Goal: Information Seeking & Learning: Find specific fact

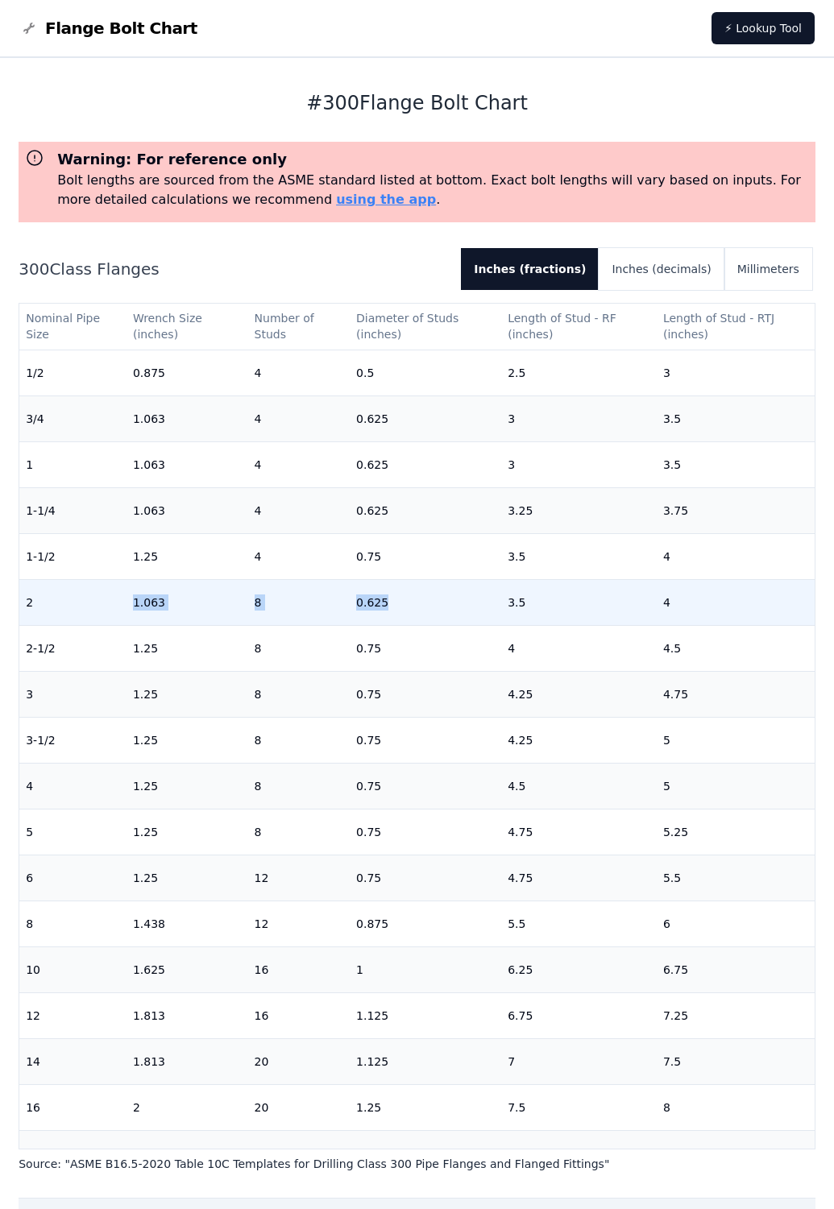
drag, startPoint x: 30, startPoint y: 605, endPoint x: 375, endPoint y: 621, distance: 345.1
click at [375, 621] on tr "2 1.063 8 0.625 3.5 4" at bounding box center [416, 602] width 795 height 46
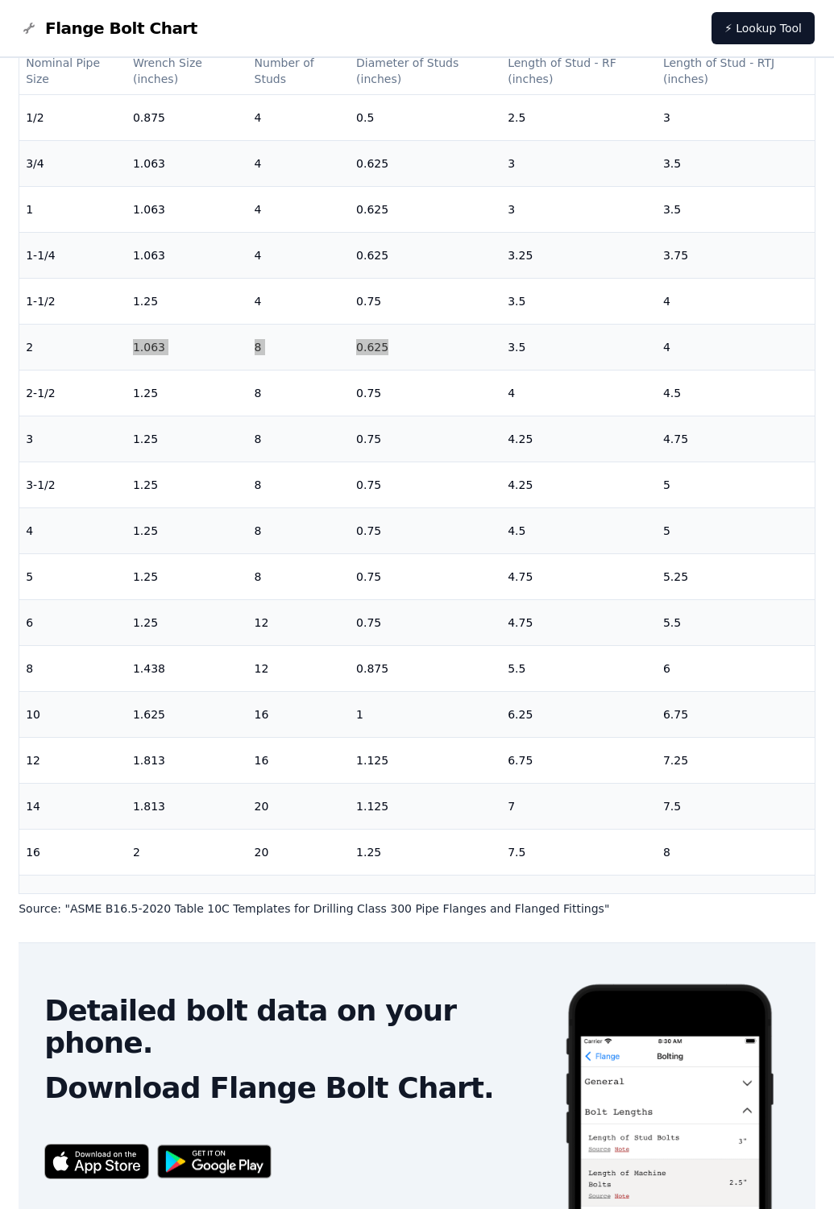
scroll to position [196, 0]
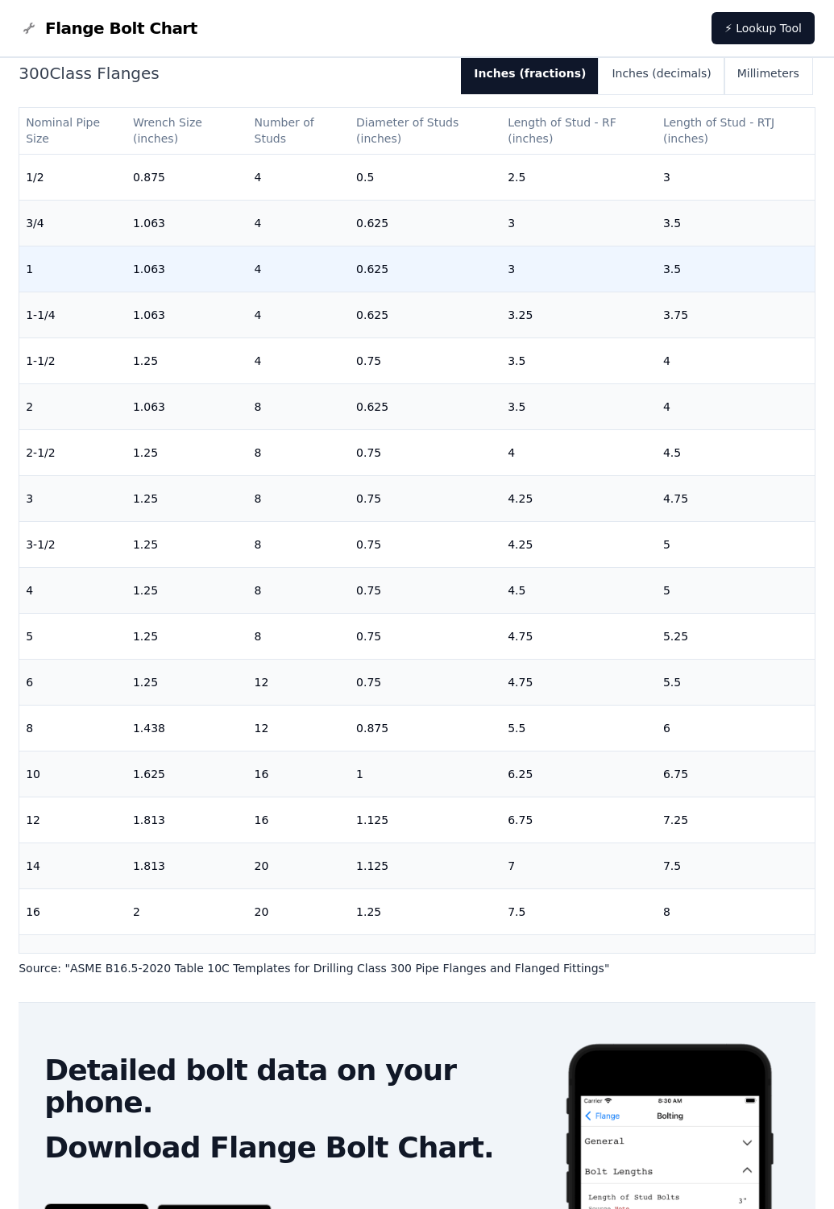
click at [233, 258] on td "1.063" at bounding box center [187, 269] width 122 height 46
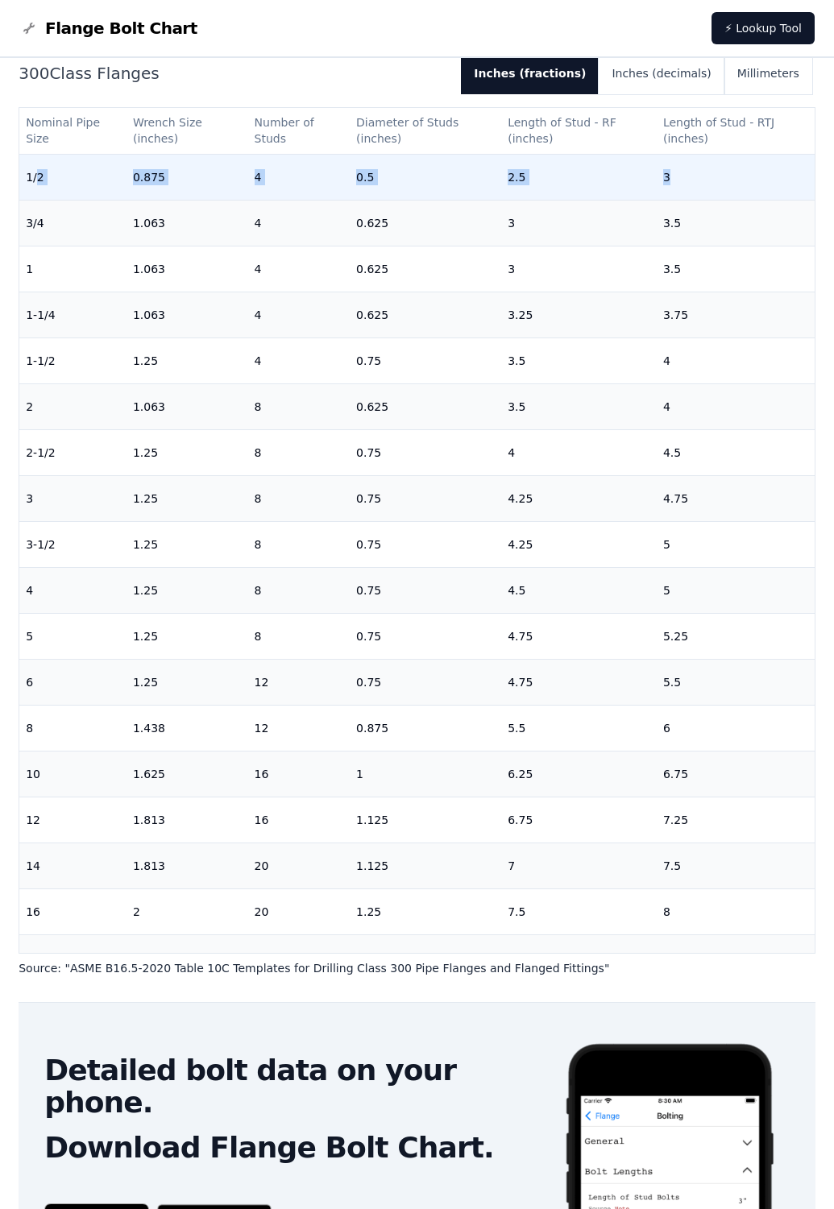
drag, startPoint x: 40, startPoint y: 178, endPoint x: 666, endPoint y: 184, distance: 625.9
click at [666, 184] on tr "1/2 0.875 4 0.5 2.5 3" at bounding box center [416, 177] width 795 height 46
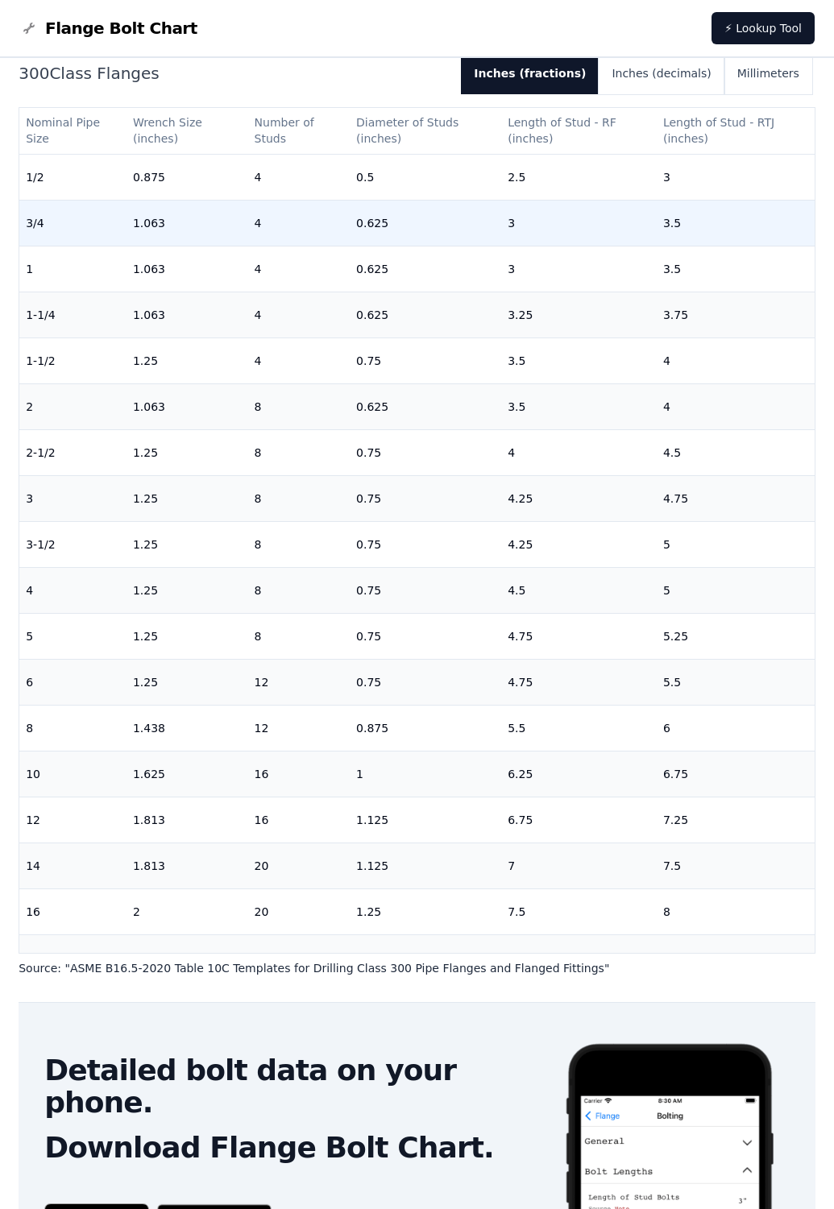
click at [273, 215] on td "4" at bounding box center [298, 223] width 101 height 46
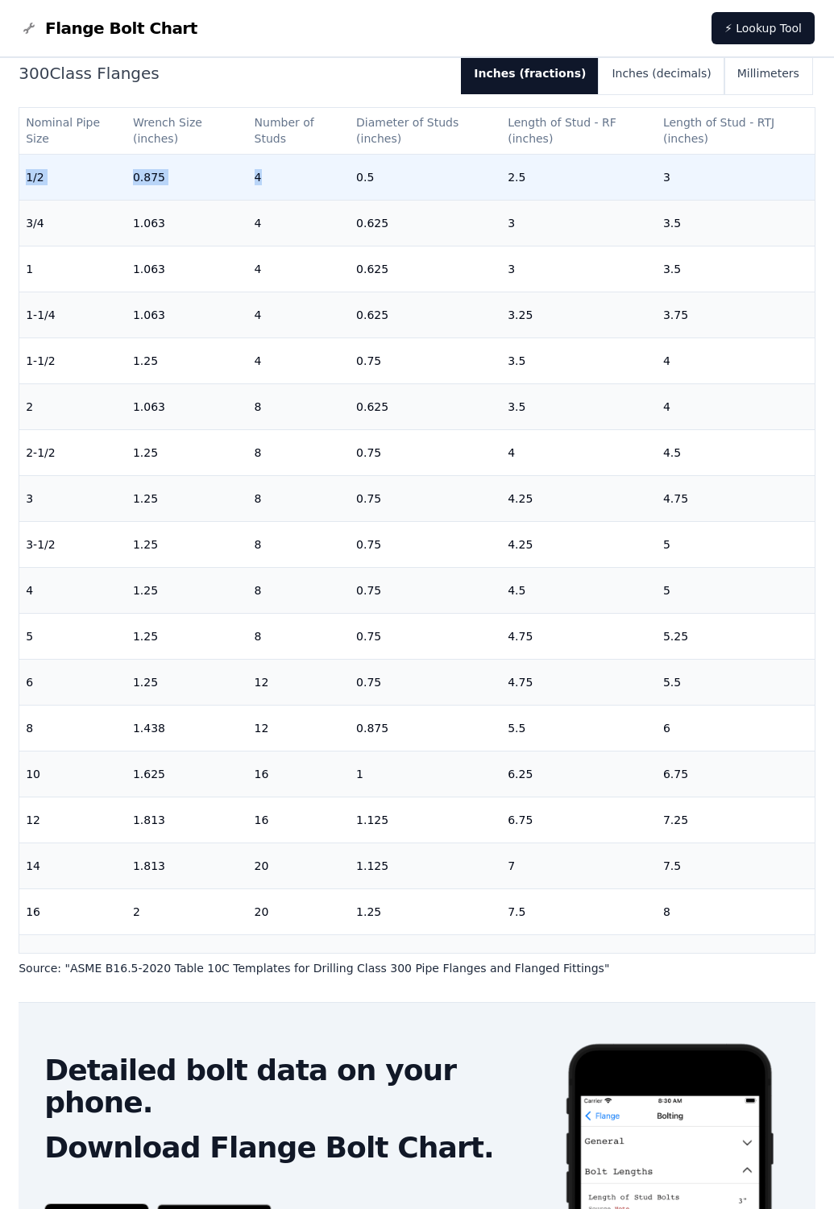
drag, startPoint x: 23, startPoint y: 176, endPoint x: 286, endPoint y: 173, distance: 262.6
click at [286, 173] on tr "1/2 0.875 4 0.5 2.5 3" at bounding box center [416, 177] width 795 height 46
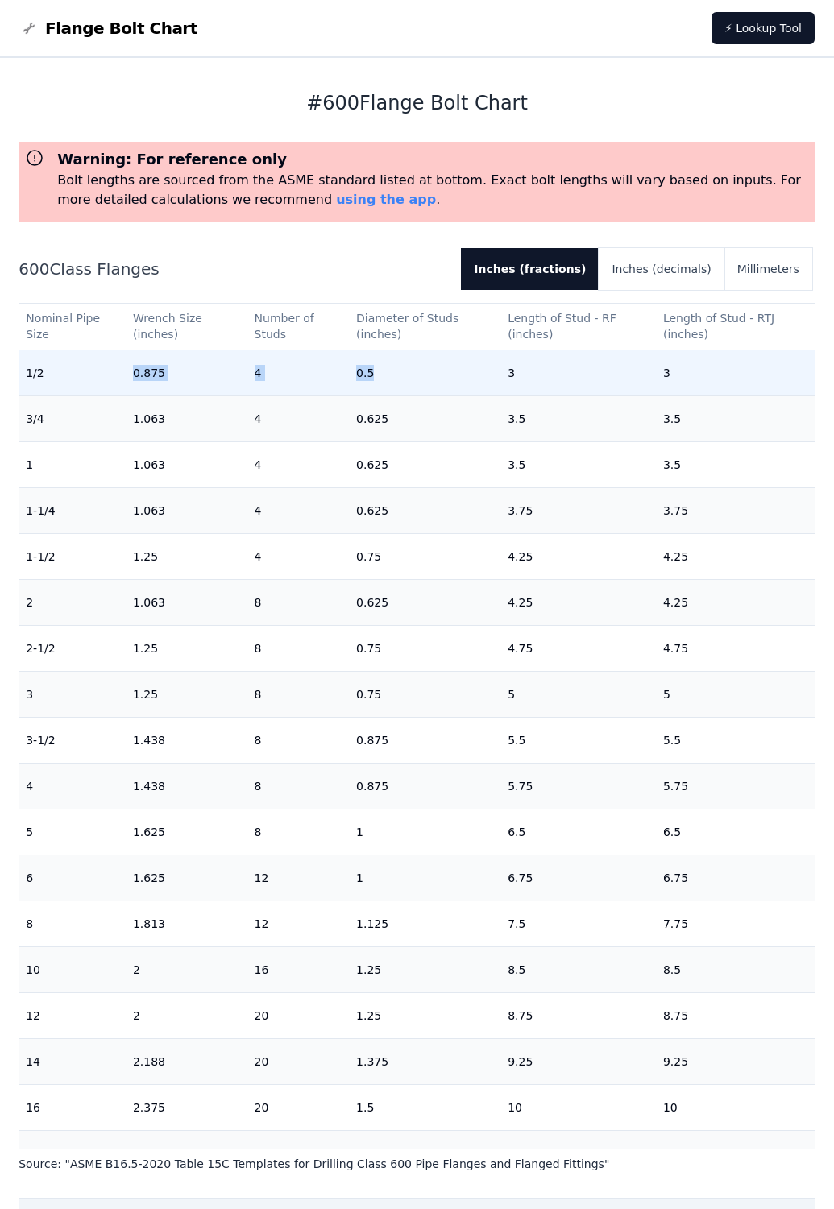
drag, startPoint x: 112, startPoint y: 364, endPoint x: 392, endPoint y: 364, distance: 280.3
click at [392, 364] on tr "1/2 0.875 4 0.5 3 3" at bounding box center [416, 373] width 795 height 46
